Goal: Task Accomplishment & Management: Use online tool/utility

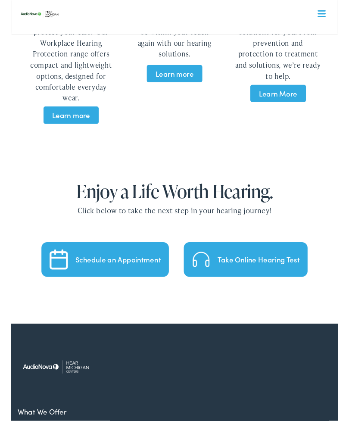
scroll to position [1779, 0]
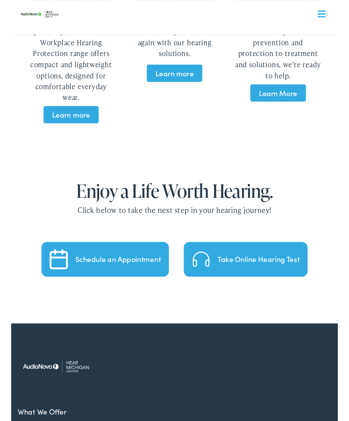
click at [255, 273] on div "Take Online Hearing Test" at bounding box center [264, 277] width 87 height 8
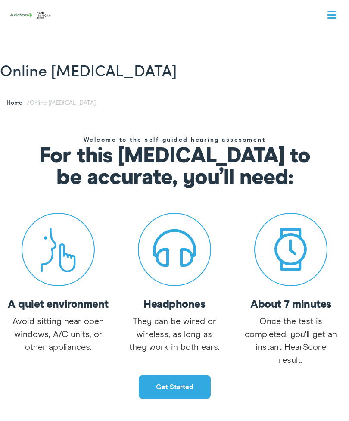
click at [182, 386] on link "Get started" at bounding box center [175, 386] width 72 height 23
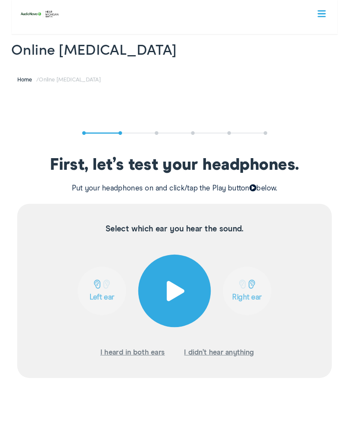
scroll to position [18, 0]
click at [174, 314] on span at bounding box center [174, 311] width 21 height 22
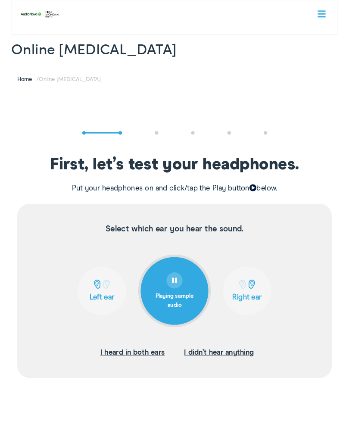
click at [258, 315] on p "Right ear" at bounding box center [252, 317] width 47 height 9
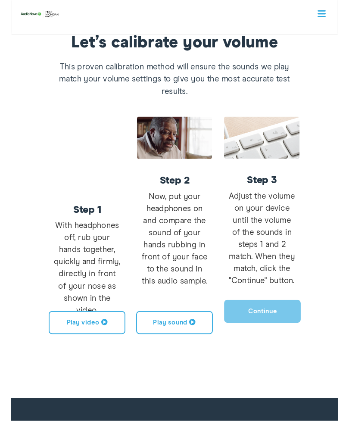
scroll to position [144, 0]
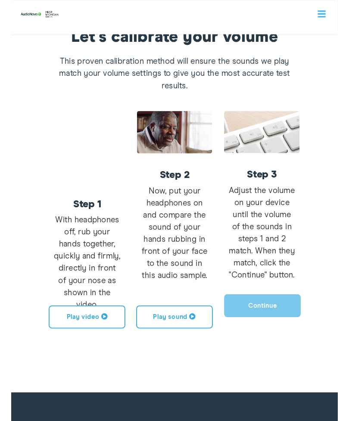
click at [92, 337] on button "Play video" at bounding box center [81, 339] width 82 height 25
click at [193, 336] on span at bounding box center [193, 338] width 7 height 7
click at [89, 337] on button "Play video" at bounding box center [81, 339] width 82 height 25
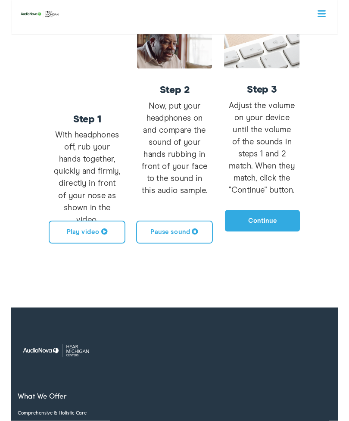
scroll to position [237, 0]
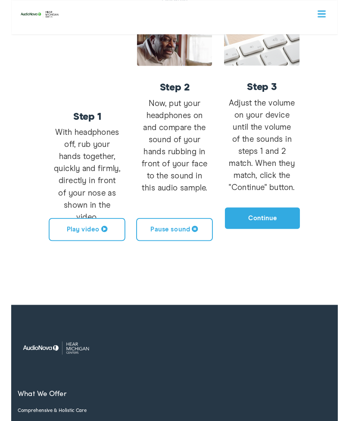
click at [282, 233] on button "Continue" at bounding box center [268, 233] width 82 height 25
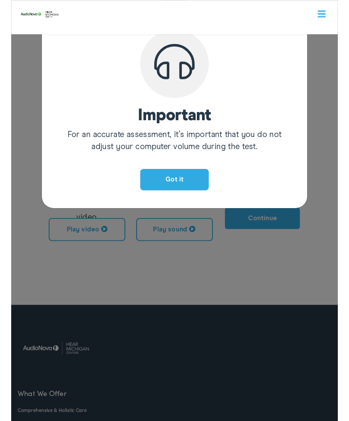
click at [193, 188] on button "Got it" at bounding box center [174, 191] width 73 height 23
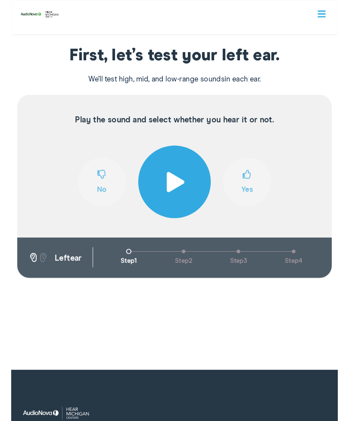
click at [177, 191] on span at bounding box center [174, 194] width 21 height 22
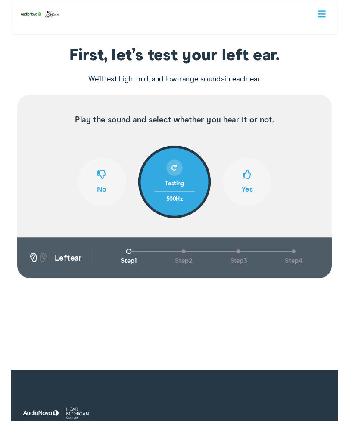
click at [254, 192] on span at bounding box center [251, 189] width 9 height 16
click at [247, 198] on button "Yes" at bounding box center [252, 194] width 52 height 52
click at [251, 194] on span at bounding box center [251, 189] width 9 height 16
click at [90, 180] on button "No" at bounding box center [97, 194] width 52 height 52
click at [249, 200] on button "Yes" at bounding box center [252, 194] width 52 height 52
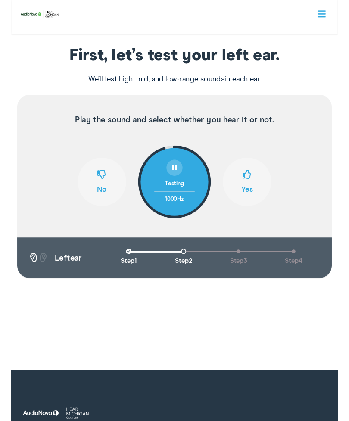
click at [251, 192] on span at bounding box center [251, 189] width 9 height 16
click at [252, 196] on span at bounding box center [251, 189] width 9 height 16
click at [257, 191] on button "Yes" at bounding box center [252, 194] width 52 height 52
click at [252, 191] on span at bounding box center [251, 189] width 9 height 16
click at [253, 192] on span at bounding box center [251, 189] width 9 height 16
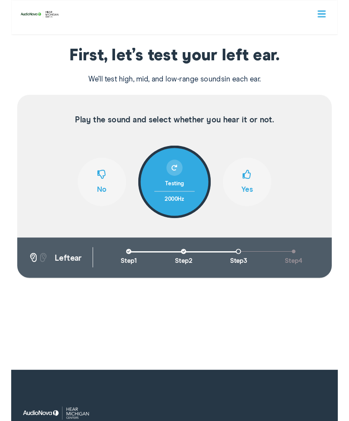
click at [251, 191] on span at bounding box center [251, 189] width 9 height 16
click at [254, 194] on span at bounding box center [251, 189] width 9 height 16
click at [250, 190] on span at bounding box center [251, 189] width 9 height 16
click at [255, 197] on button "Yes" at bounding box center [252, 194] width 52 height 52
click at [252, 194] on span at bounding box center [251, 189] width 9 height 16
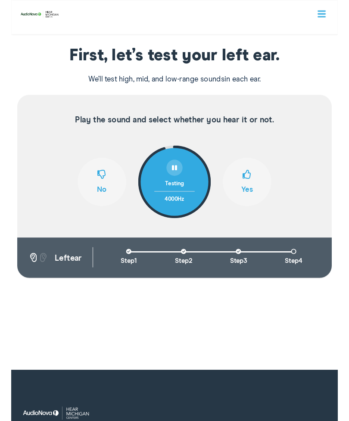
click at [253, 191] on span at bounding box center [251, 189] width 9 height 16
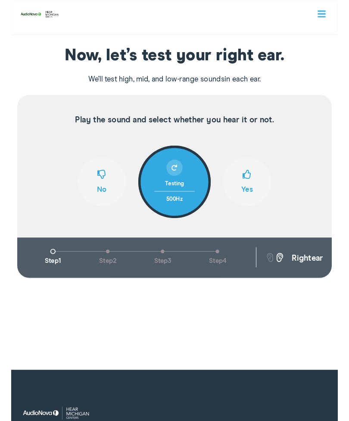
click at [249, 185] on span at bounding box center [251, 189] width 9 height 16
click at [250, 185] on span at bounding box center [251, 189] width 9 height 16
click at [254, 188] on span at bounding box center [251, 189] width 9 height 16
click at [93, 183] on span at bounding box center [96, 189] width 9 height 16
click at [255, 184] on span at bounding box center [251, 189] width 9 height 16
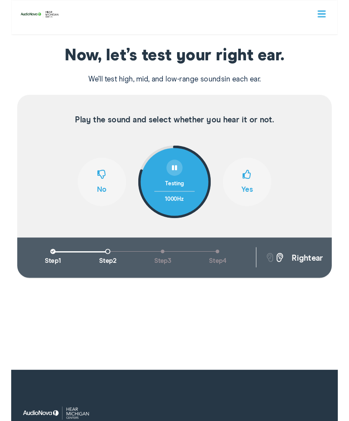
click at [250, 189] on span at bounding box center [251, 189] width 9 height 16
click at [253, 183] on span at bounding box center [251, 189] width 9 height 16
click at [255, 199] on button "Yes" at bounding box center [252, 194] width 52 height 52
click at [254, 195] on span at bounding box center [251, 189] width 9 height 16
click at [254, 182] on span at bounding box center [251, 189] width 9 height 16
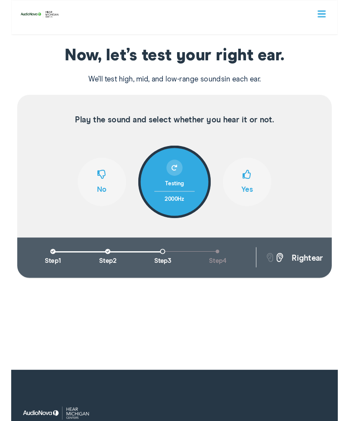
click at [252, 183] on span at bounding box center [251, 189] width 9 height 16
click at [249, 194] on span at bounding box center [251, 189] width 9 height 16
click at [255, 193] on span at bounding box center [251, 189] width 9 height 16
click at [257, 197] on button "Yes" at bounding box center [252, 194] width 52 height 52
click at [252, 199] on button "Yes" at bounding box center [252, 194] width 52 height 52
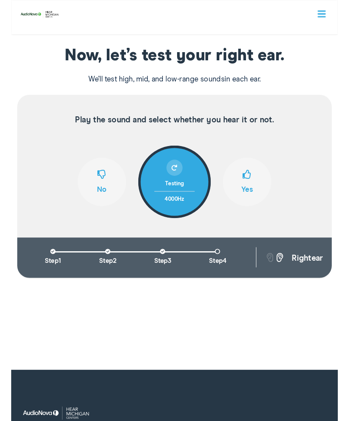
click at [259, 199] on button "Yes" at bounding box center [252, 194] width 52 height 52
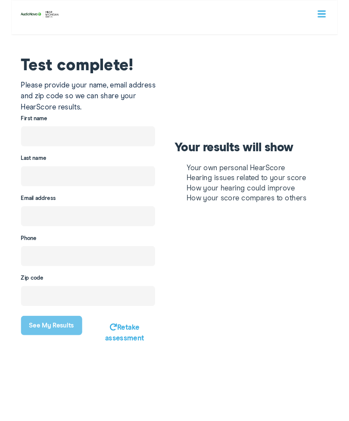
click at [116, 353] on link "Retake assessment" at bounding box center [121, 355] width 42 height 19
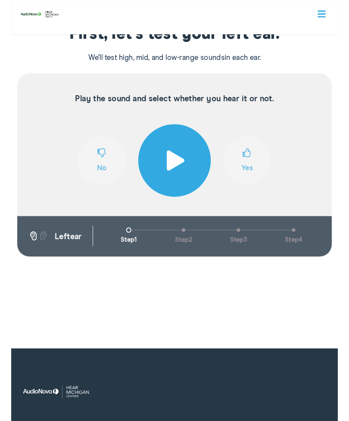
scroll to position [159, 0]
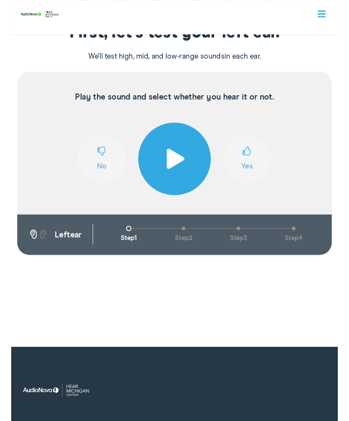
click at [348, 63] on div "First, let’s test your left ear. We’ll test high, mid, and low-range sounds in …" at bounding box center [174, 47] width 349 height 40
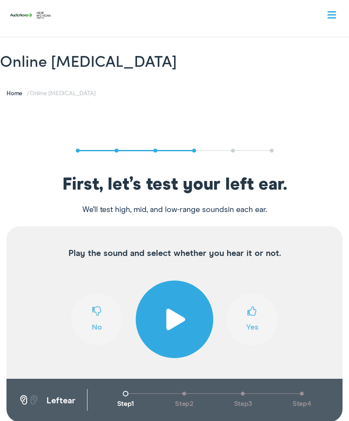
scroll to position [0, 0]
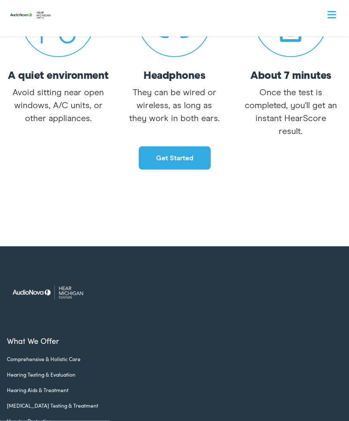
scroll to position [109, 0]
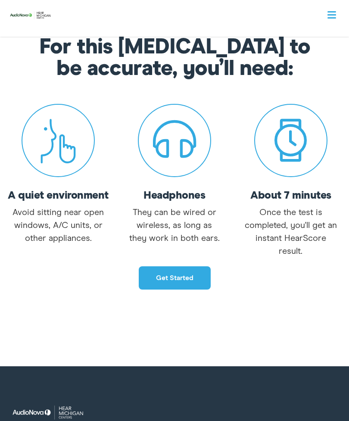
click at [191, 282] on link "Get started" at bounding box center [175, 277] width 72 height 23
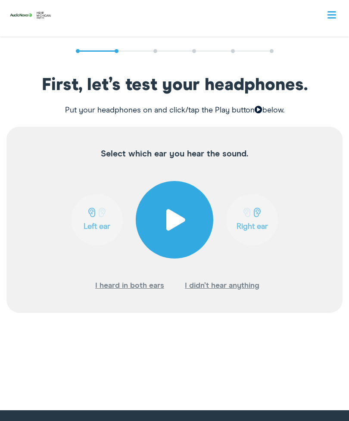
click at [173, 218] on span at bounding box center [174, 220] width 21 height 22
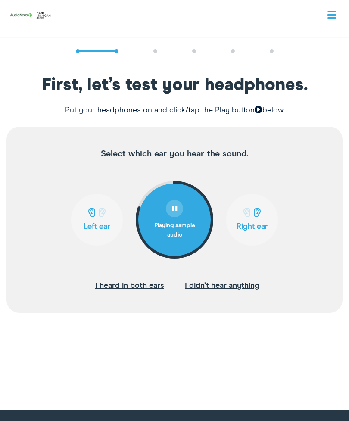
click at [256, 221] on button "Right ear" at bounding box center [252, 220] width 52 height 52
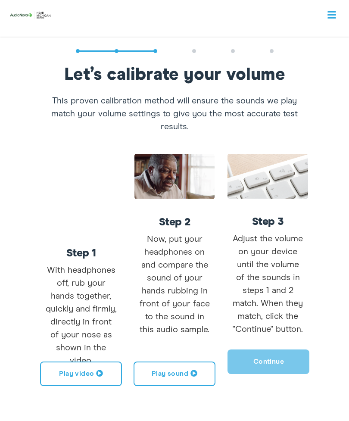
click at [90, 384] on button "Play video" at bounding box center [81, 373] width 82 height 25
click at [190, 375] on button "Play sound" at bounding box center [175, 373] width 82 height 25
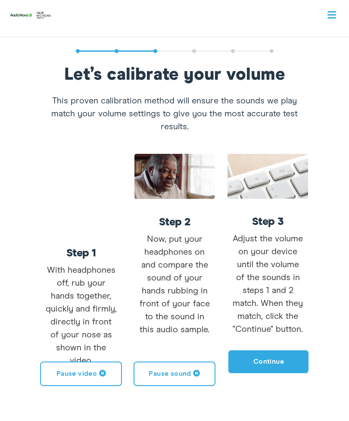
click at [183, 372] on button "Pause sound" at bounding box center [175, 373] width 82 height 25
click at [282, 358] on button "Continue" at bounding box center [268, 361] width 82 height 25
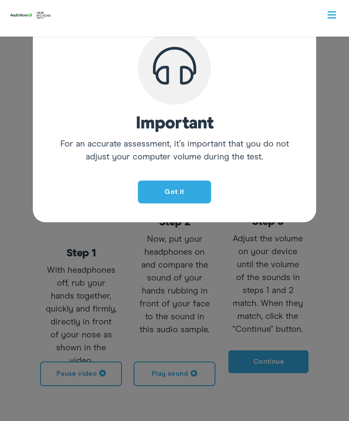
click at [186, 193] on button "Got it" at bounding box center [174, 191] width 73 height 23
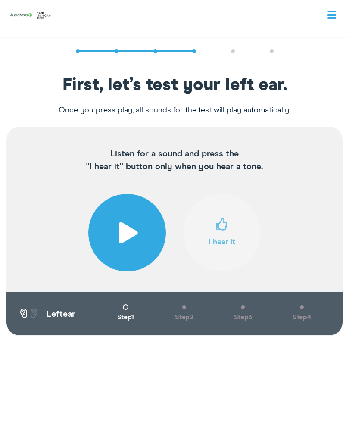
click at [342, 418] on div "Online Hearing Test Home / Online Hearing Test First, let’s test your left ear.…" at bounding box center [174, 177] width 349 height 512
click at [143, 235] on button at bounding box center [127, 233] width 78 height 78
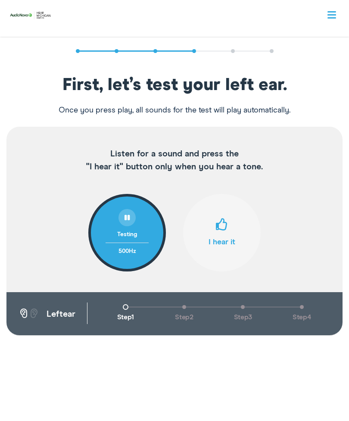
click at [217, 230] on span at bounding box center [222, 227] width 12 height 19
click at [224, 234] on span at bounding box center [222, 227] width 12 height 19
click at [223, 230] on span at bounding box center [222, 227] width 12 height 19
click at [220, 228] on span at bounding box center [222, 227] width 12 height 19
click at [215, 230] on button "I hear it" at bounding box center [222, 233] width 78 height 78
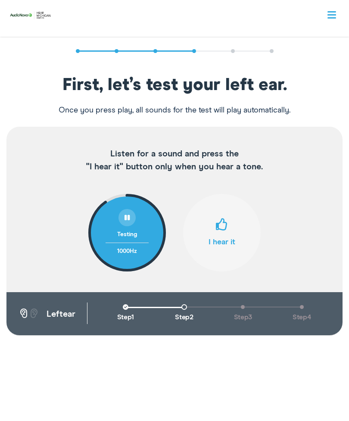
click at [221, 232] on span at bounding box center [222, 227] width 12 height 19
click at [221, 238] on button "I hear it" at bounding box center [222, 233] width 78 height 78
click at [225, 233] on span at bounding box center [222, 227] width 12 height 19
click at [219, 234] on span at bounding box center [222, 227] width 12 height 19
click at [231, 235] on button "I hear it" at bounding box center [222, 233] width 78 height 78
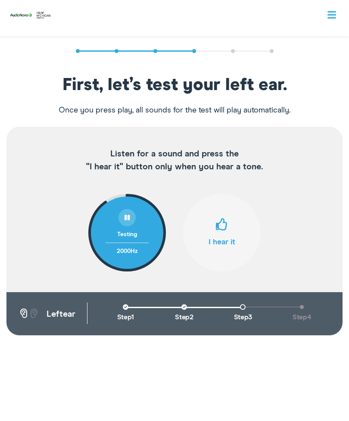
click at [225, 227] on span at bounding box center [222, 227] width 12 height 19
click at [226, 228] on span at bounding box center [222, 227] width 12 height 19
click at [221, 228] on span at bounding box center [222, 227] width 12 height 19
click at [224, 226] on span at bounding box center [222, 227] width 12 height 19
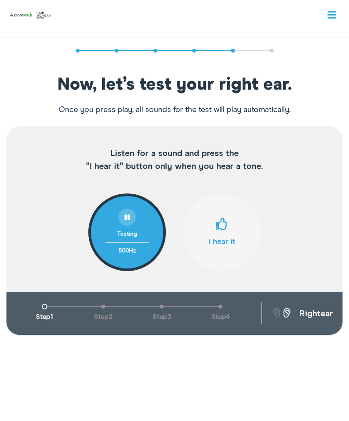
click at [229, 232] on button "I hear it" at bounding box center [222, 232] width 78 height 78
click at [223, 226] on span at bounding box center [222, 227] width 12 height 19
click at [222, 227] on span at bounding box center [222, 227] width 12 height 19
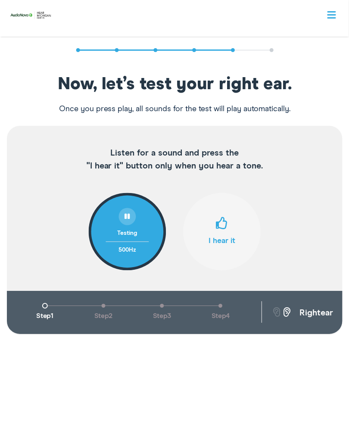
scroll to position [111, 0]
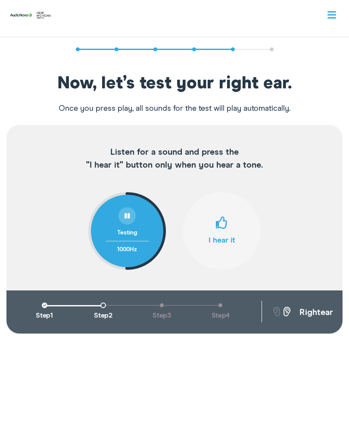
click at [221, 224] on span at bounding box center [222, 226] width 12 height 19
click at [222, 227] on span at bounding box center [222, 226] width 12 height 19
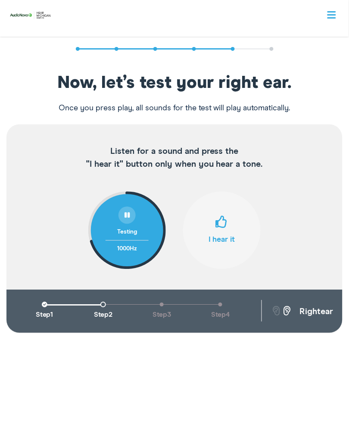
scroll to position [112, 0]
click at [220, 234] on span at bounding box center [222, 225] width 12 height 19
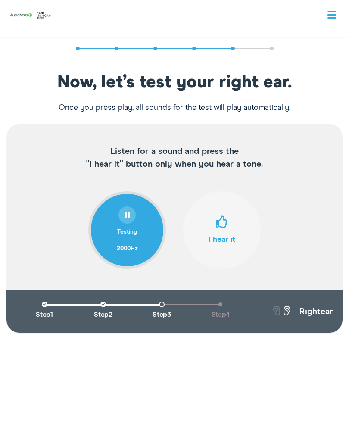
click at [221, 227] on span at bounding box center [222, 225] width 12 height 19
click at [222, 230] on span at bounding box center [222, 225] width 12 height 19
click at [224, 229] on span at bounding box center [222, 225] width 12 height 19
click at [219, 232] on span at bounding box center [222, 225] width 12 height 19
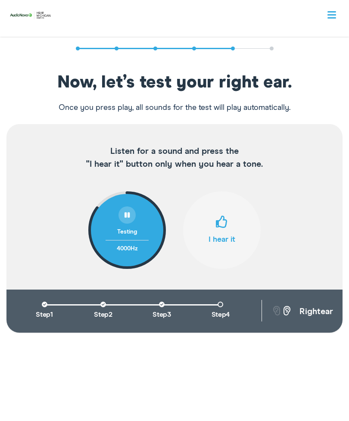
click at [221, 233] on span at bounding box center [222, 225] width 12 height 19
click at [222, 234] on button "I hear it" at bounding box center [222, 230] width 78 height 78
click at [217, 237] on button "I hear it" at bounding box center [222, 230] width 78 height 78
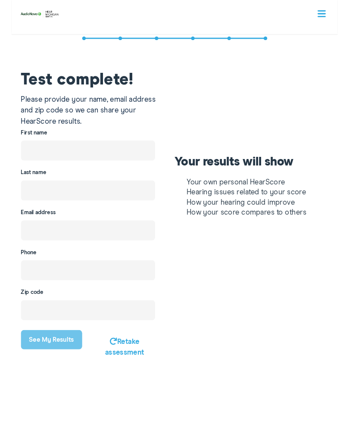
scroll to position [118, 0]
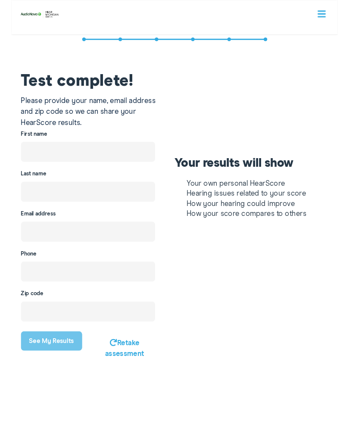
click at [106, 155] on input "text" at bounding box center [81, 162] width 143 height 22
type input "Jane"
click at [44, 196] on input "text" at bounding box center [81, 205] width 143 height 22
type input "Smith"
click at [31, 243] on input "email" at bounding box center [81, 247] width 143 height 22
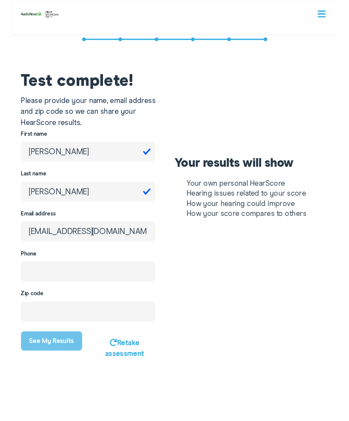
type input "ferryfeet1@gmail.com"
click at [116, 285] on input "tel" at bounding box center [81, 290] width 143 height 22
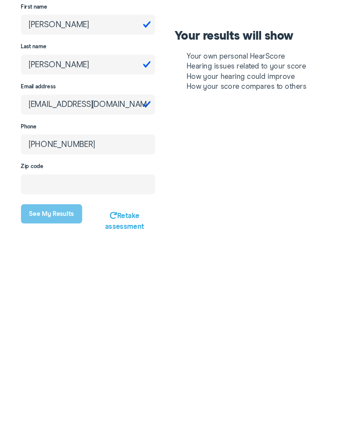
type input "(231) 547-5221"
click at [43, 322] on input "number" at bounding box center [81, 333] width 143 height 22
type input "49720"
click at [40, 354] on button "See my results" at bounding box center [42, 364] width 65 height 21
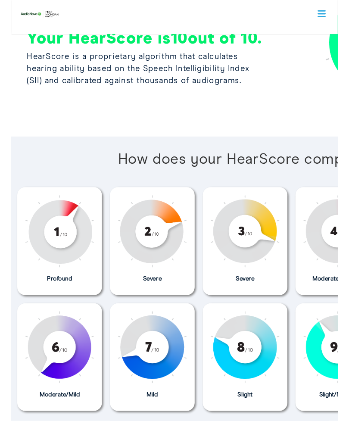
scroll to position [251, 0]
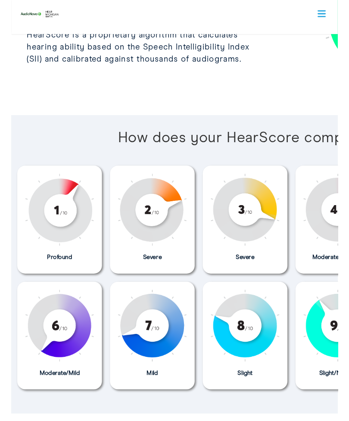
click at [308, 159] on div "How does your HearScore compare? Profound Severe Severe Moderately Severe Moder…" at bounding box center [249, 282] width 487 height 319
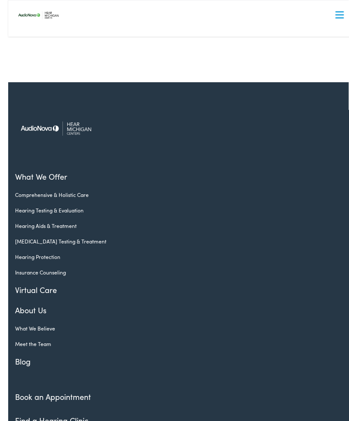
scroll to position [1773, 0]
